Goal: Task Accomplishment & Management: Manage account settings

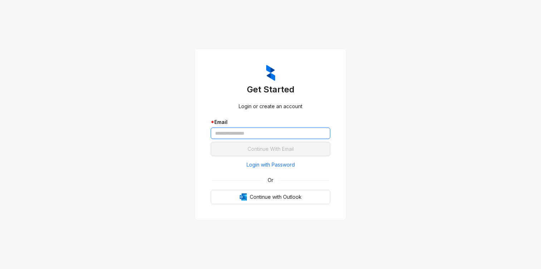
click at [259, 133] on input "text" at bounding box center [271, 132] width 120 height 11
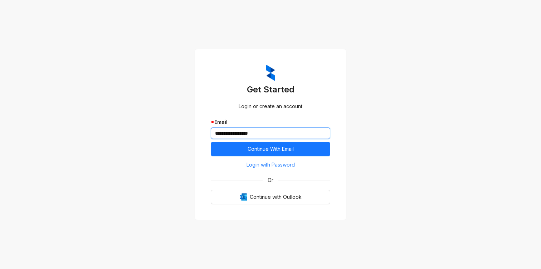
type input "**********"
click at [211, 142] on button "Continue With Email" at bounding box center [271, 149] width 120 height 14
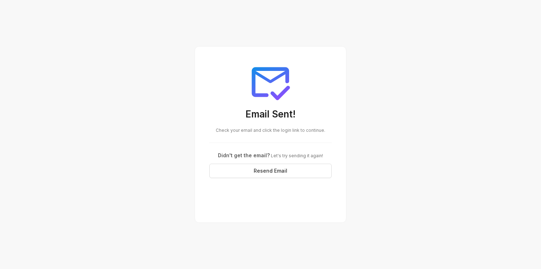
click at [159, 73] on div "Email Sent! Check your email and click the login link to continue. Didn't get t…" at bounding box center [270, 134] width 541 height 269
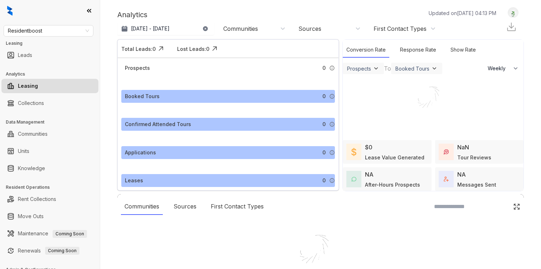
select select "******"
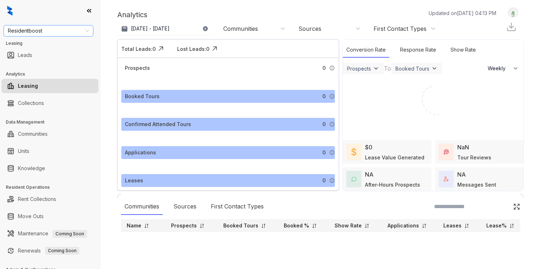
click at [40, 34] on span "Residentboost" at bounding box center [48, 30] width 81 height 11
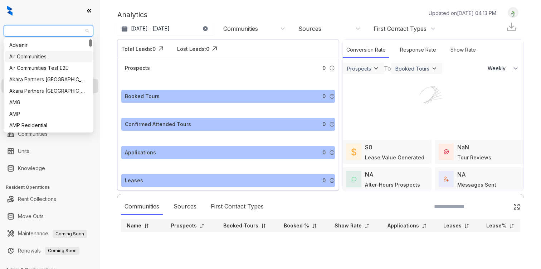
click at [38, 53] on div "Air Communities" at bounding box center [48, 57] width 78 height 8
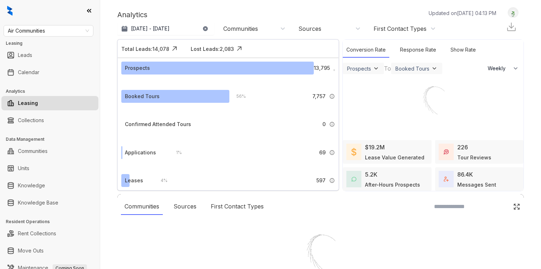
select select "******"
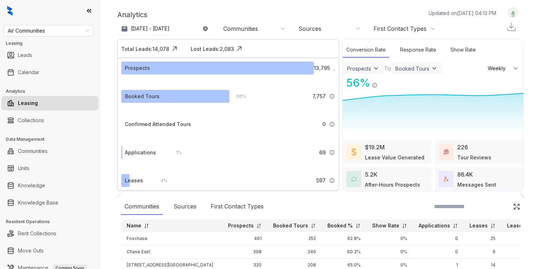
click at [90, 12] on icon at bounding box center [89, 10] width 7 height 7
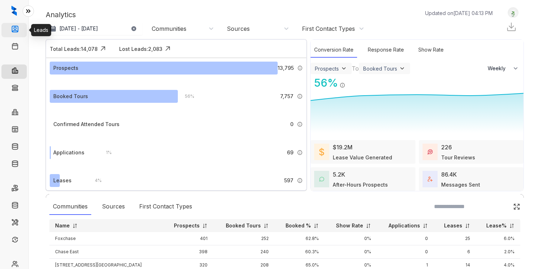
click at [22, 29] on link "Leads" at bounding box center [29, 30] width 14 height 14
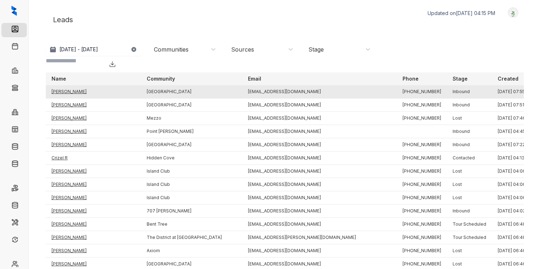
click at [196, 85] on td "[GEOGRAPHIC_DATA]" at bounding box center [191, 91] width 101 height 13
click at [58, 85] on td "[PERSON_NAME]" at bounding box center [93, 91] width 95 height 13
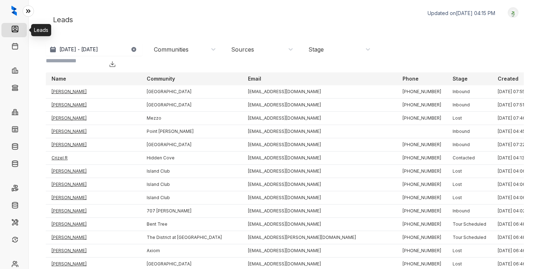
click at [22, 26] on link "Leads" at bounding box center [29, 30] width 15 height 14
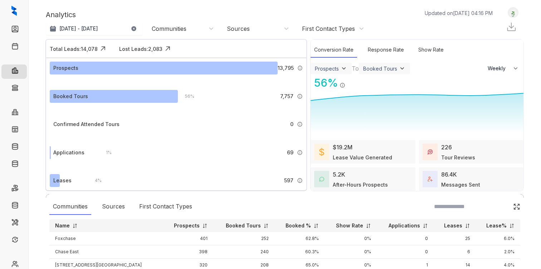
select select "******"
click at [22, 30] on link "Leads" at bounding box center [29, 30] width 14 height 14
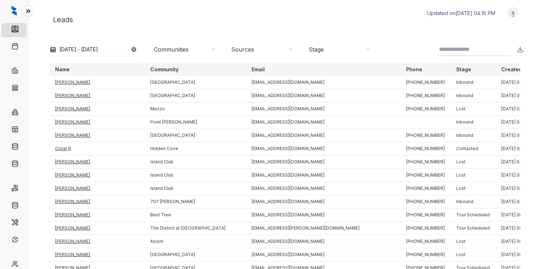
click at [26, 9] on icon at bounding box center [28, 11] width 7 height 7
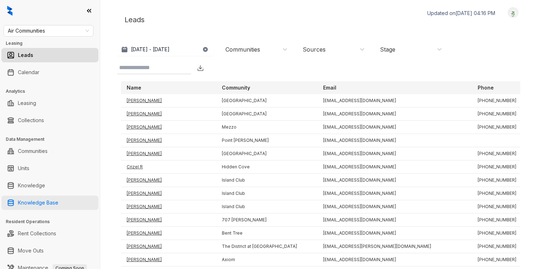
click at [55, 200] on link "Knowledge Base" at bounding box center [38, 203] width 40 height 14
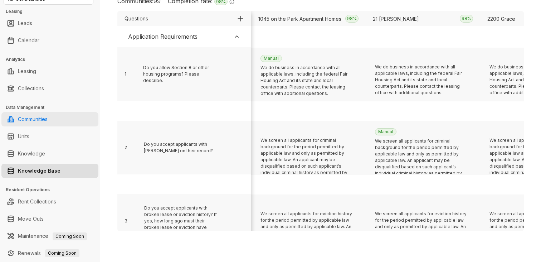
scroll to position [73, 0]
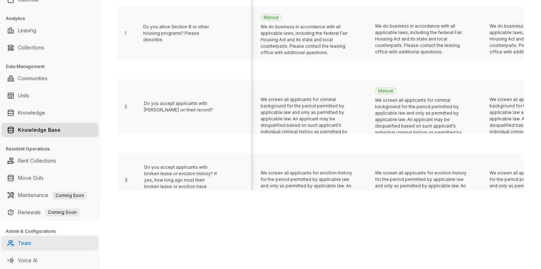
click at [31, 241] on link "Team" at bounding box center [24, 243] width 13 height 14
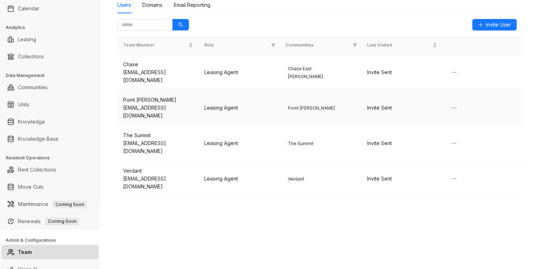
scroll to position [62, 0]
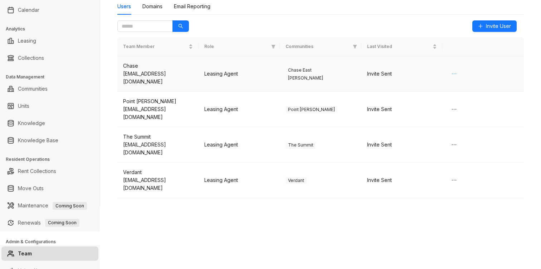
click at [455, 73] on icon "ellipsis" at bounding box center [455, 74] width 6 height 6
click at [438, 74] on td "Invite Sent" at bounding box center [402, 73] width 81 height 35
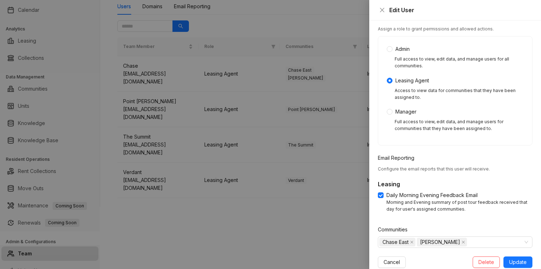
scroll to position [94, 0]
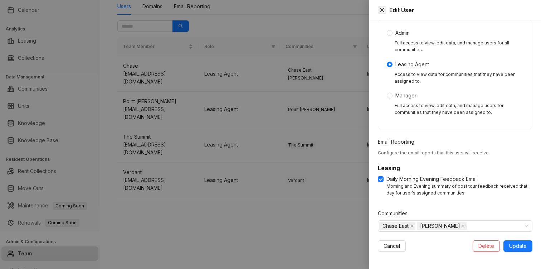
click at [381, 11] on icon "close" at bounding box center [383, 10] width 6 height 6
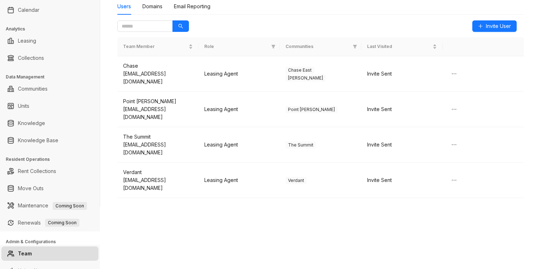
scroll to position [73, 0]
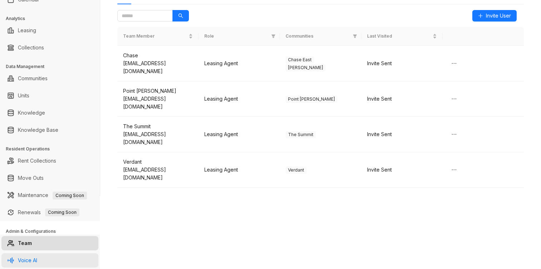
click at [37, 258] on link "Voice AI" at bounding box center [27, 260] width 19 height 14
